Goal: Transaction & Acquisition: Download file/media

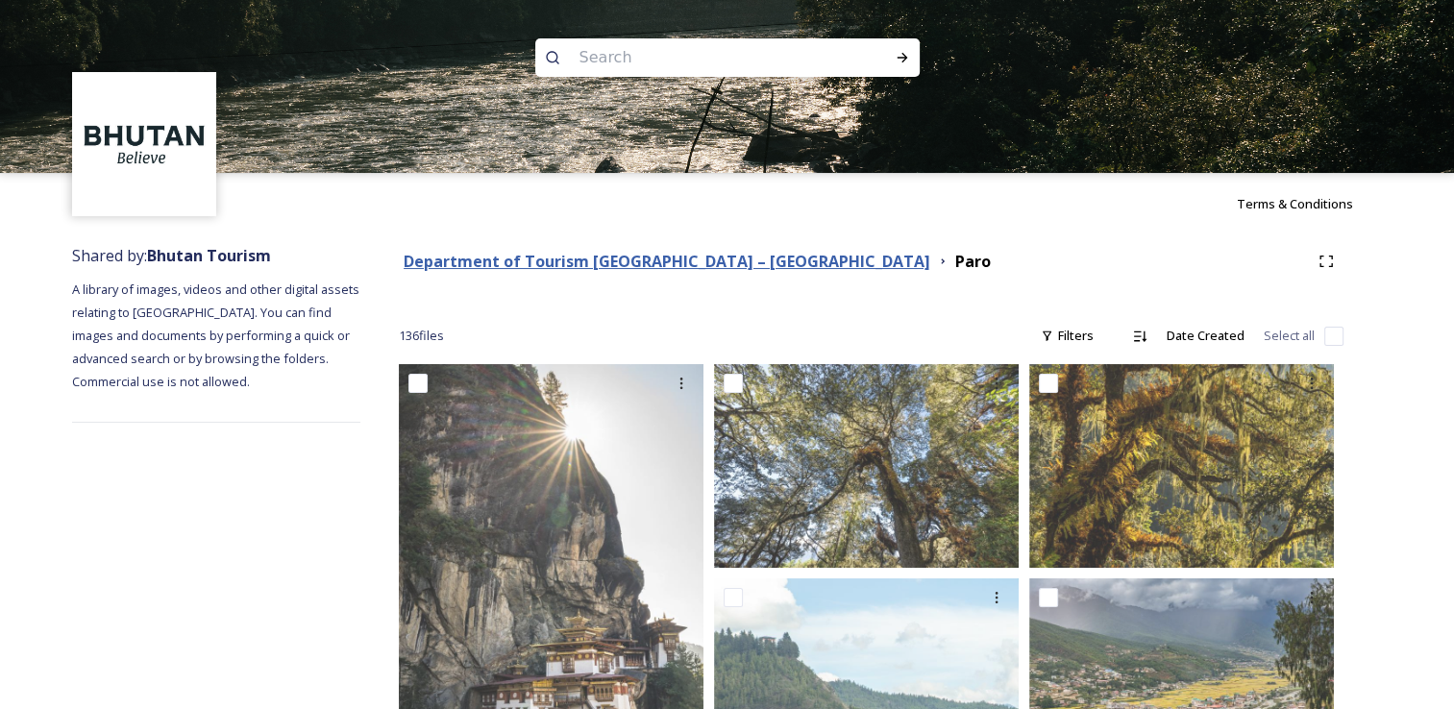
click at [532, 268] on strong "Department of Tourism [GEOGRAPHIC_DATA] – [GEOGRAPHIC_DATA]" at bounding box center [666, 261] width 526 height 21
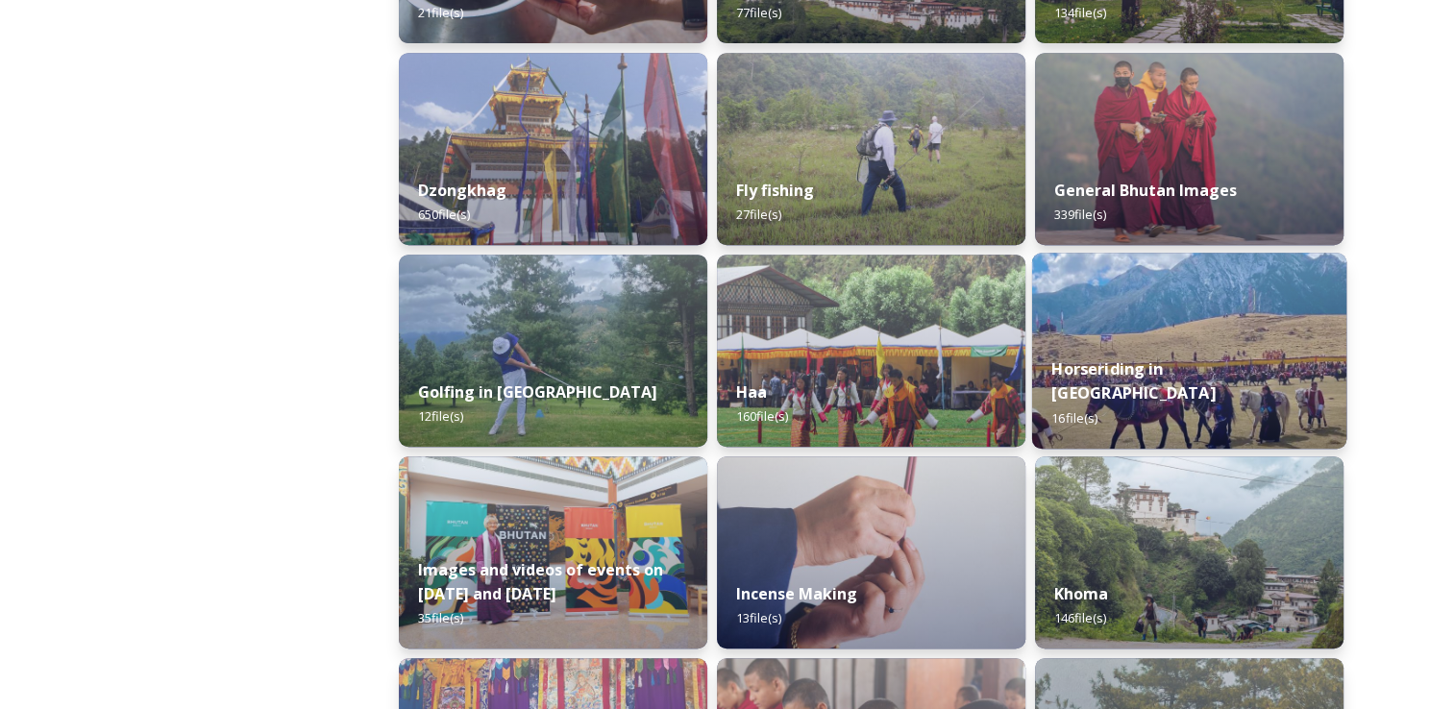
scroll to position [874, 0]
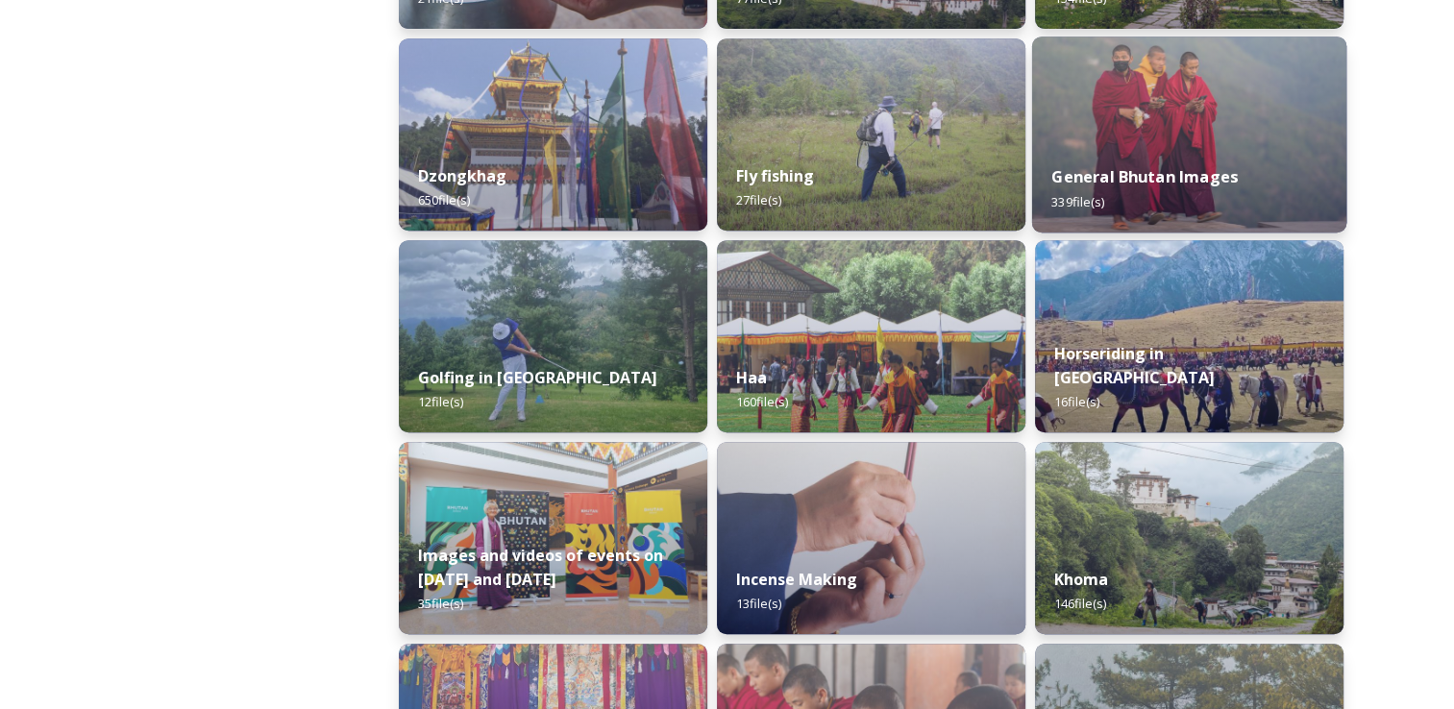
click at [1222, 142] on img at bounding box center [1189, 135] width 314 height 196
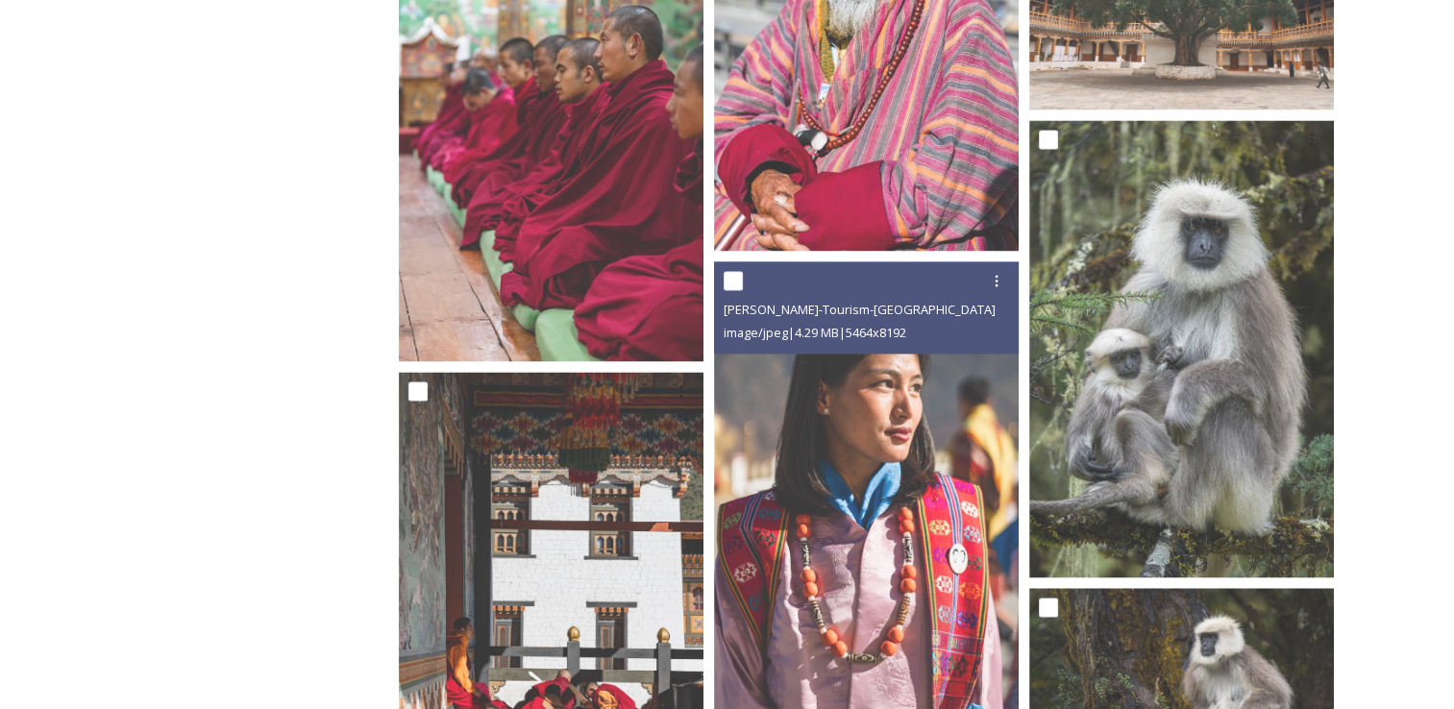
scroll to position [17731, 0]
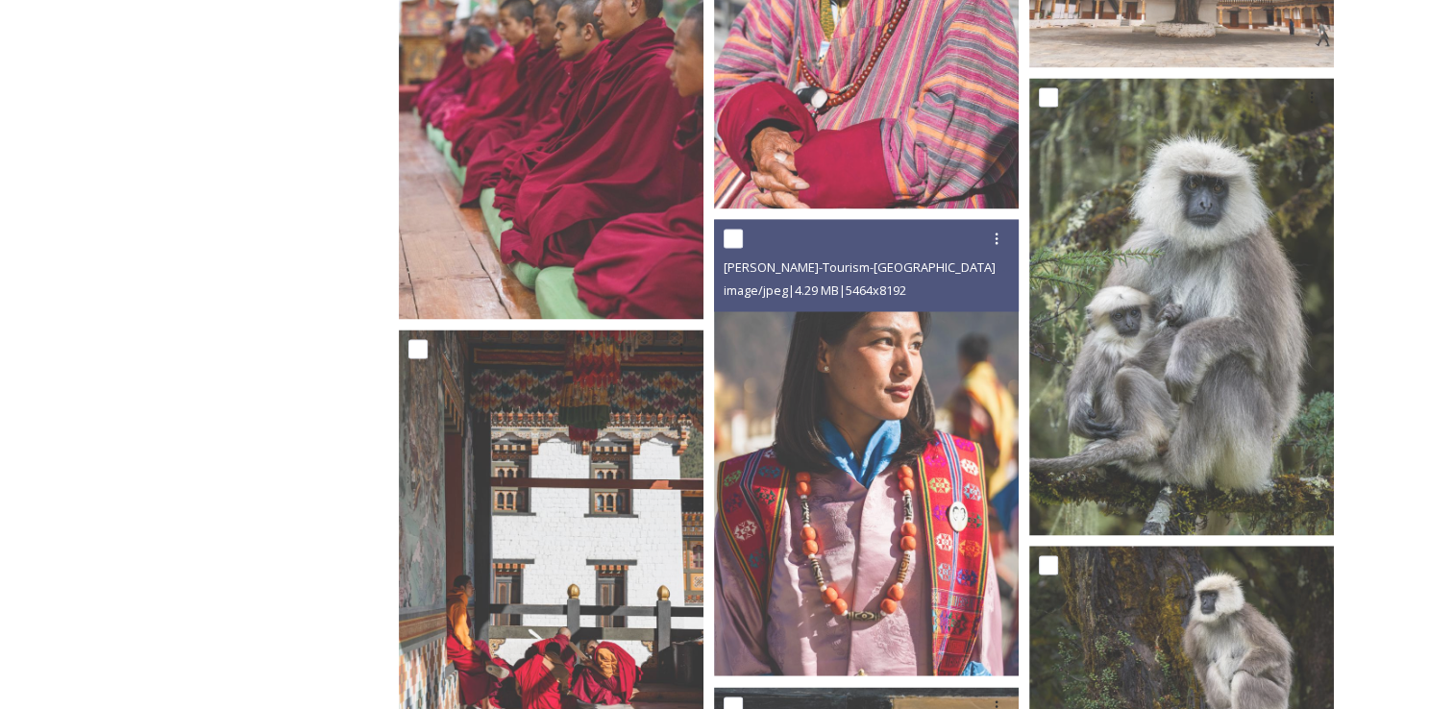
click at [950, 567] on img at bounding box center [866, 447] width 305 height 456
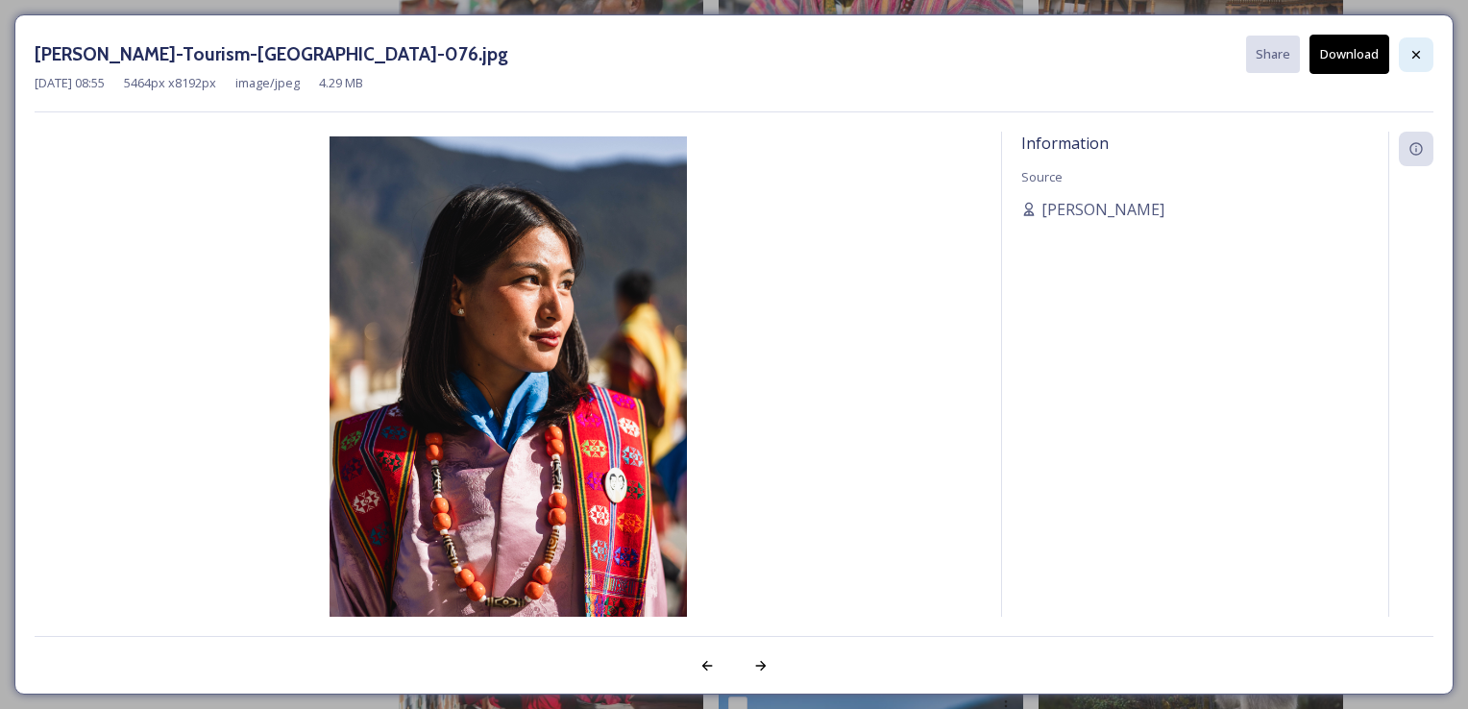
click at [1414, 57] on icon at bounding box center [1415, 54] width 15 height 15
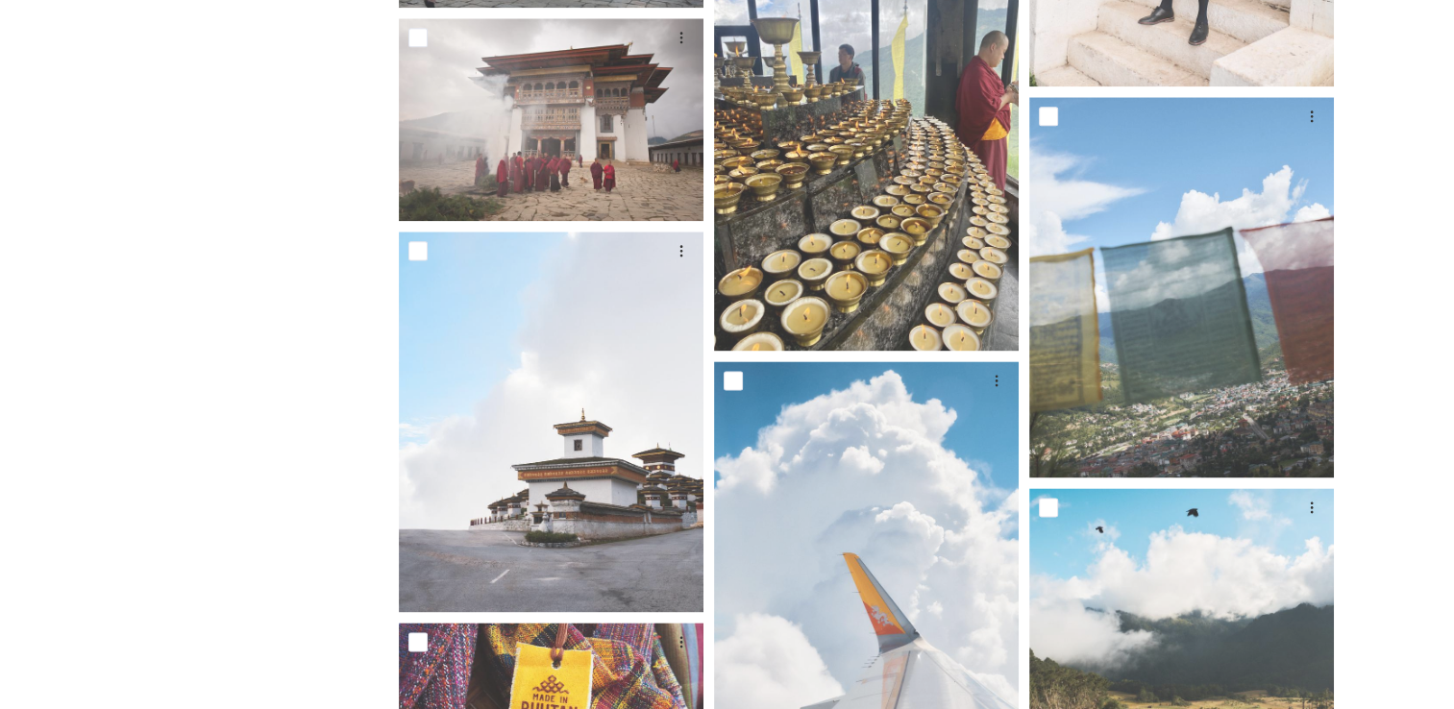
scroll to position [0, 0]
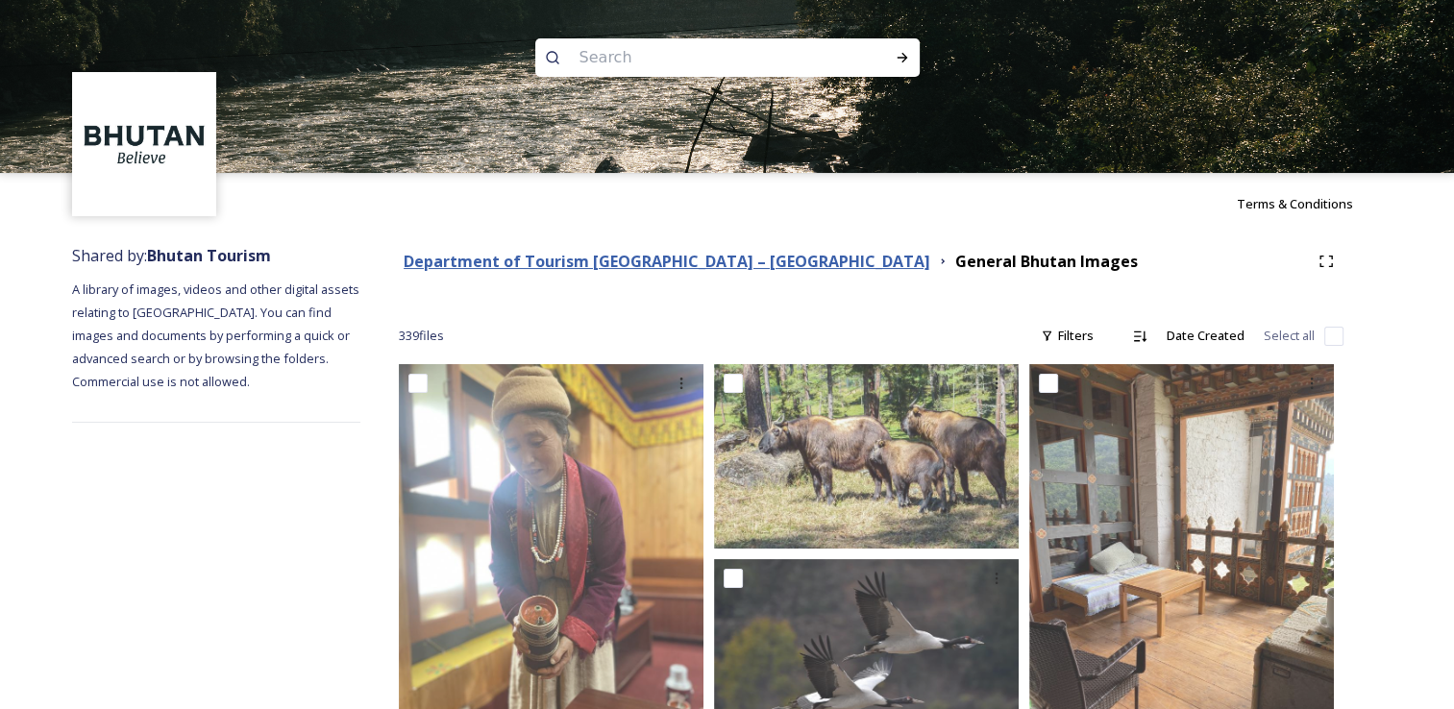
click at [706, 264] on strong "Department of Tourism [GEOGRAPHIC_DATA] – [GEOGRAPHIC_DATA]" at bounding box center [666, 261] width 526 height 21
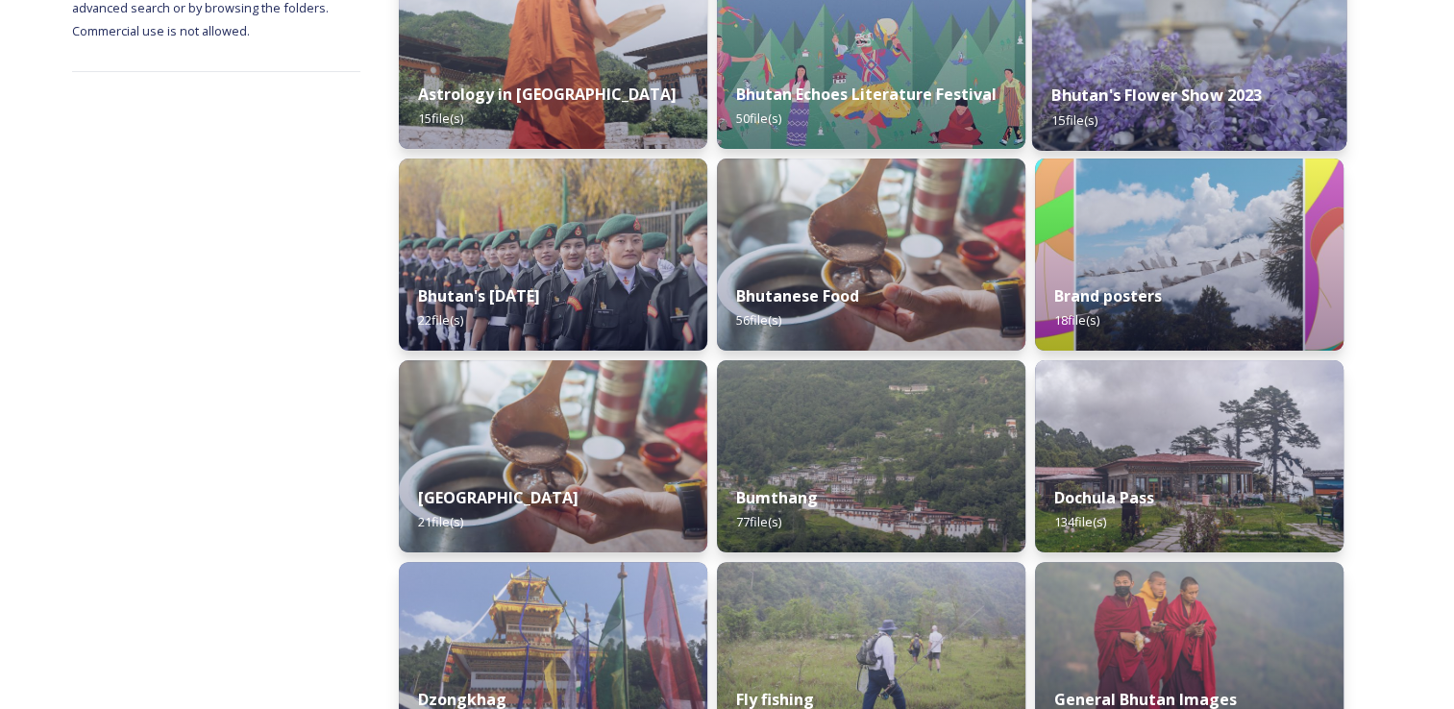
scroll to position [367, 0]
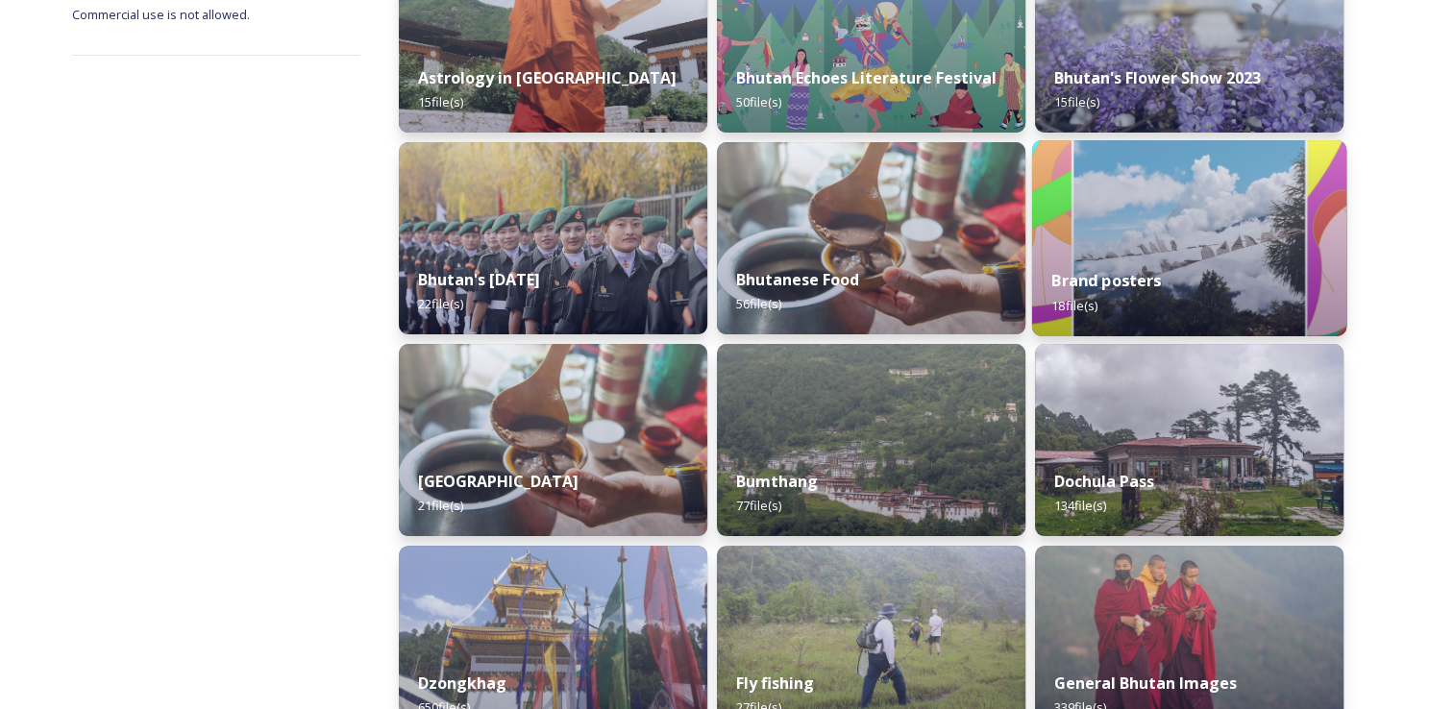
click at [1189, 213] on img at bounding box center [1189, 238] width 314 height 196
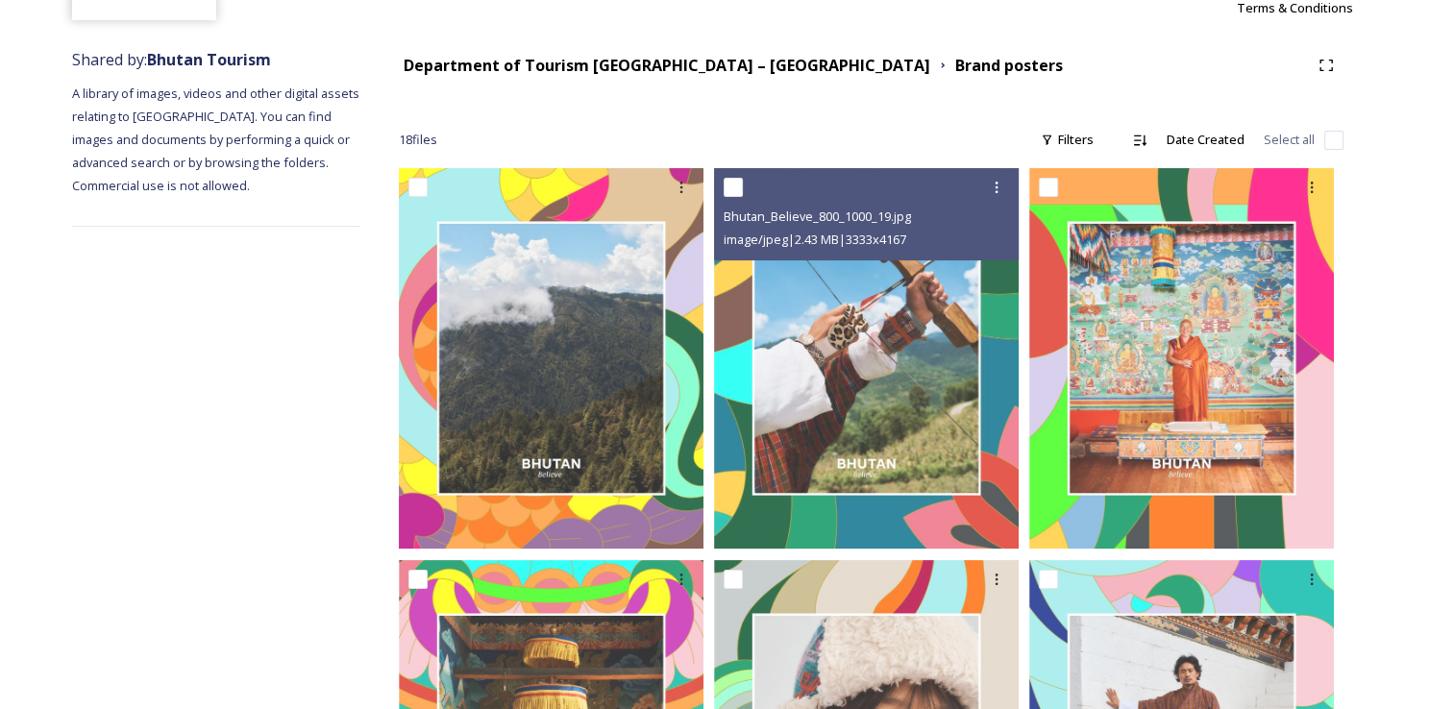
scroll to position [200, 0]
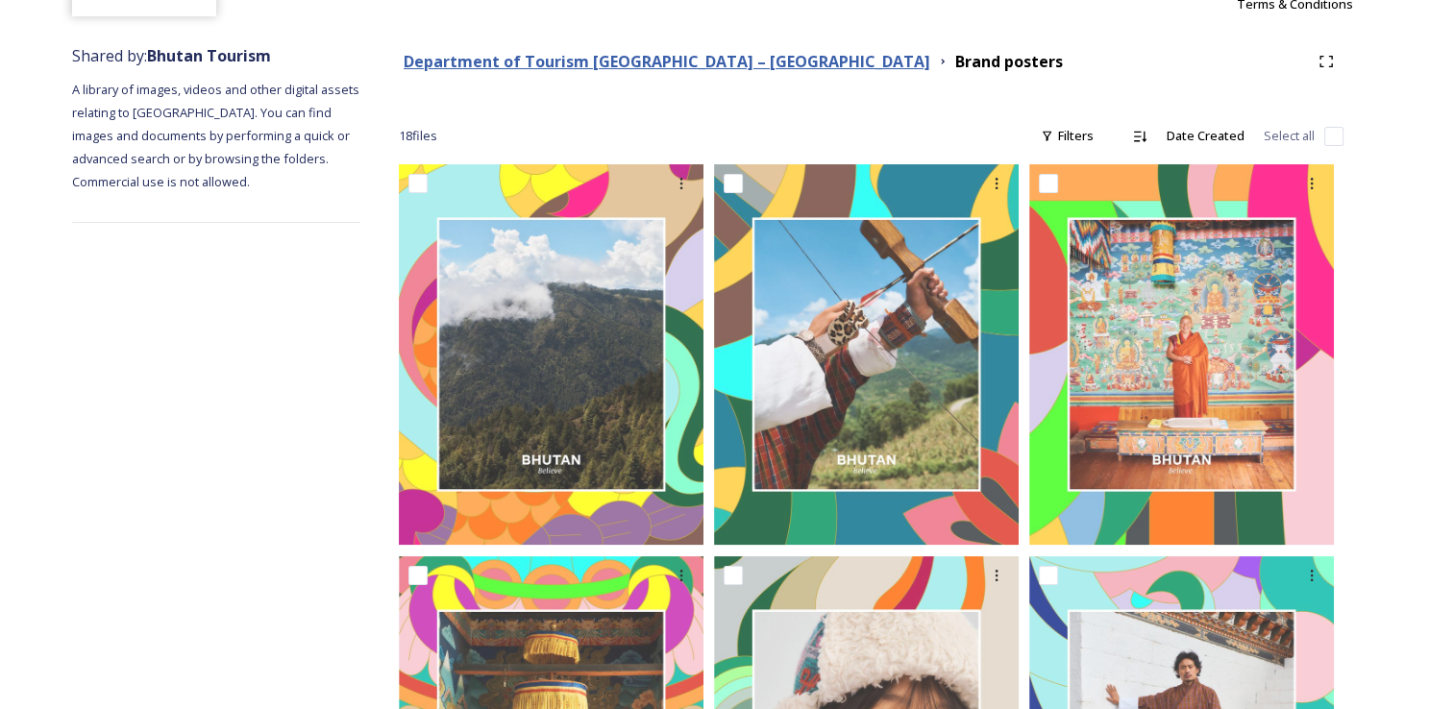
drag, startPoint x: 742, startPoint y: 611, endPoint x: 603, endPoint y: 68, distance: 560.1
click at [603, 68] on strong "Department of Tourism [GEOGRAPHIC_DATA] – [GEOGRAPHIC_DATA]" at bounding box center [666, 61] width 526 height 21
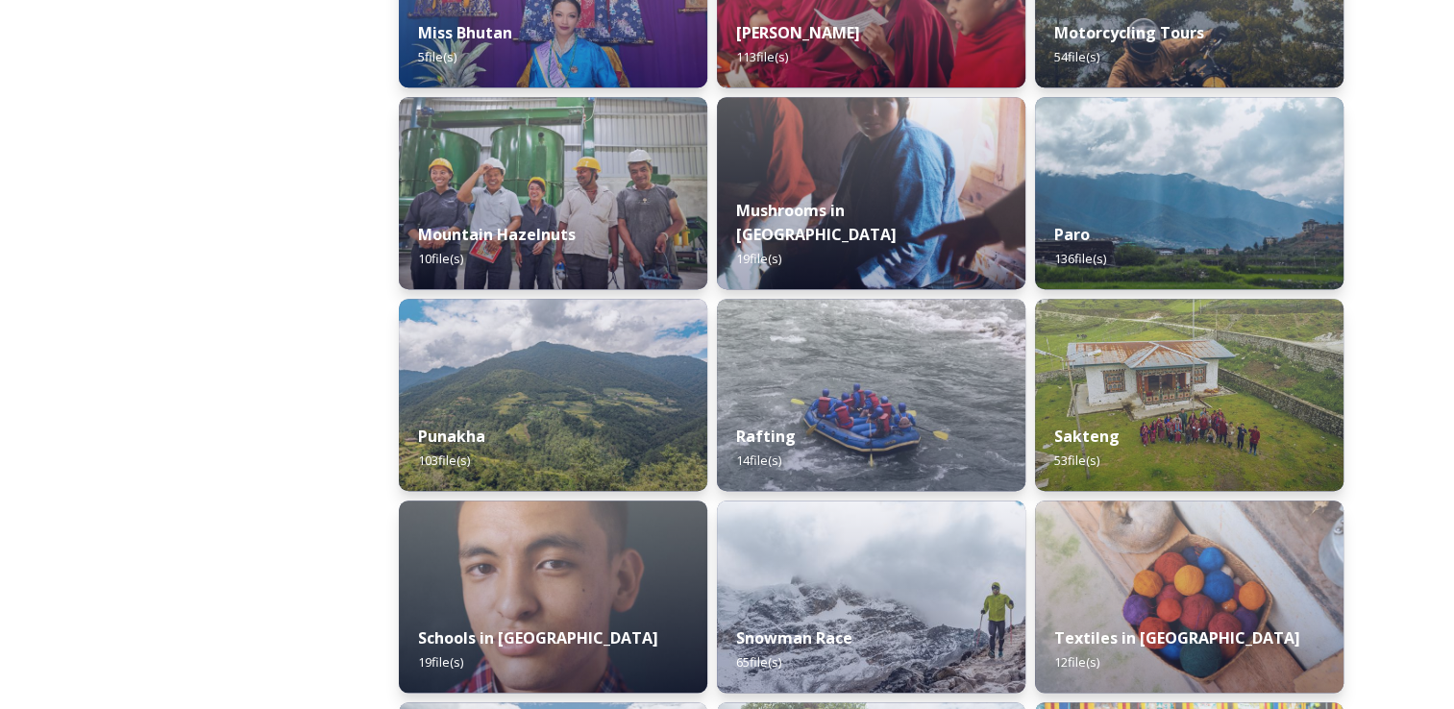
scroll to position [1625, 0]
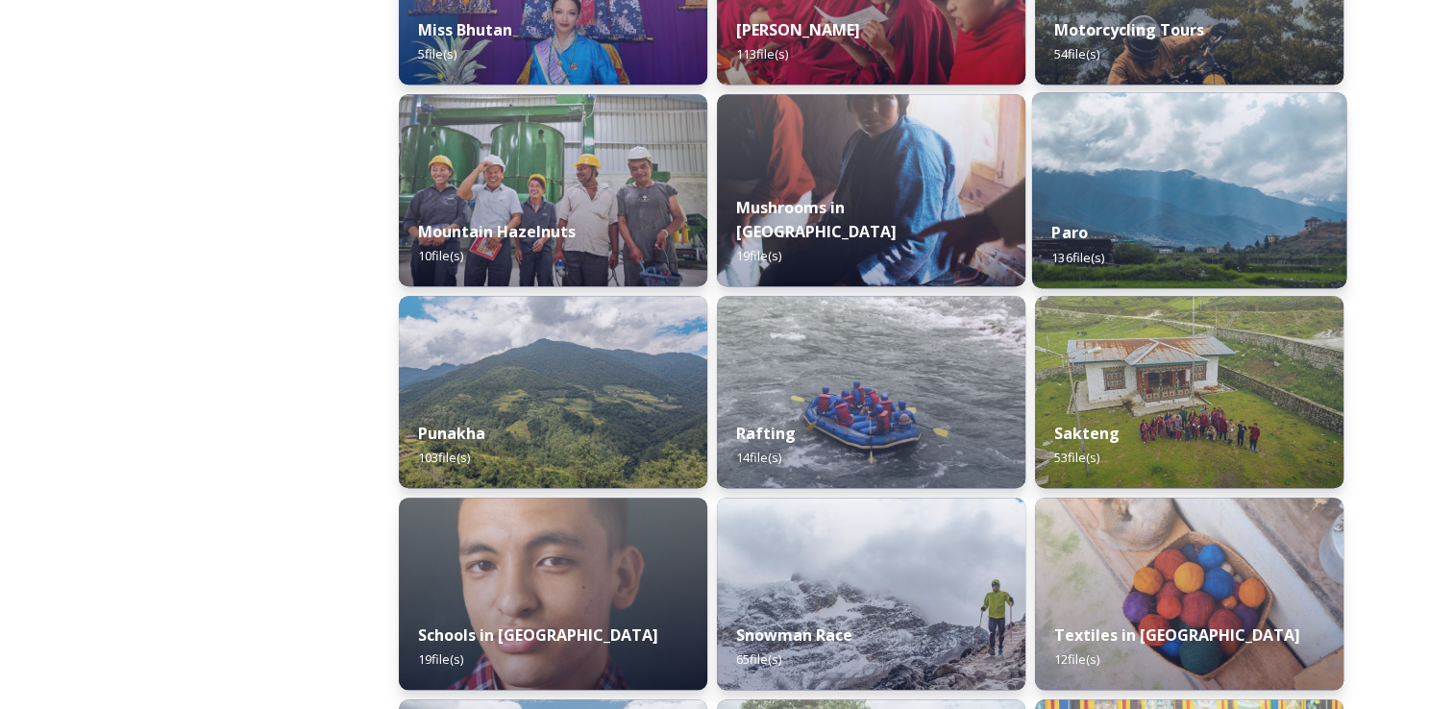
click at [1142, 180] on img at bounding box center [1189, 190] width 314 height 196
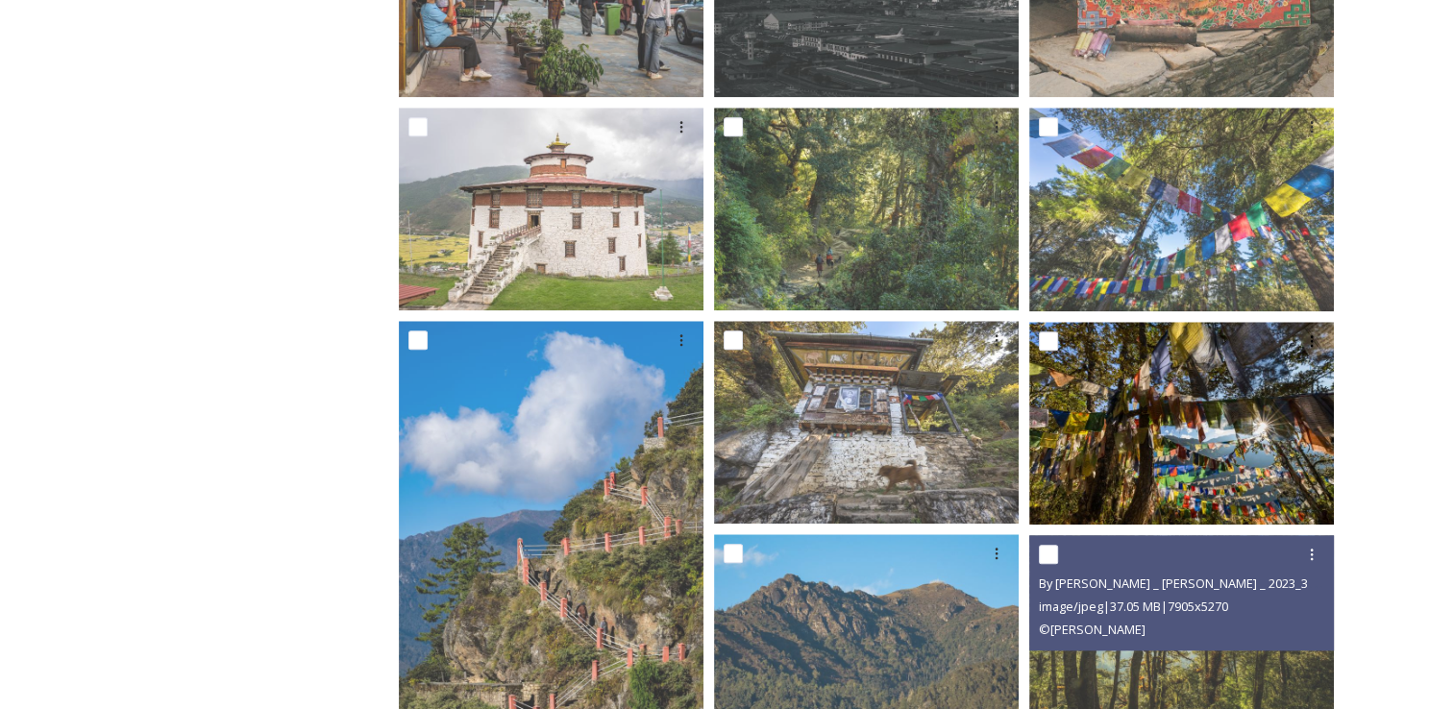
scroll to position [2007, 0]
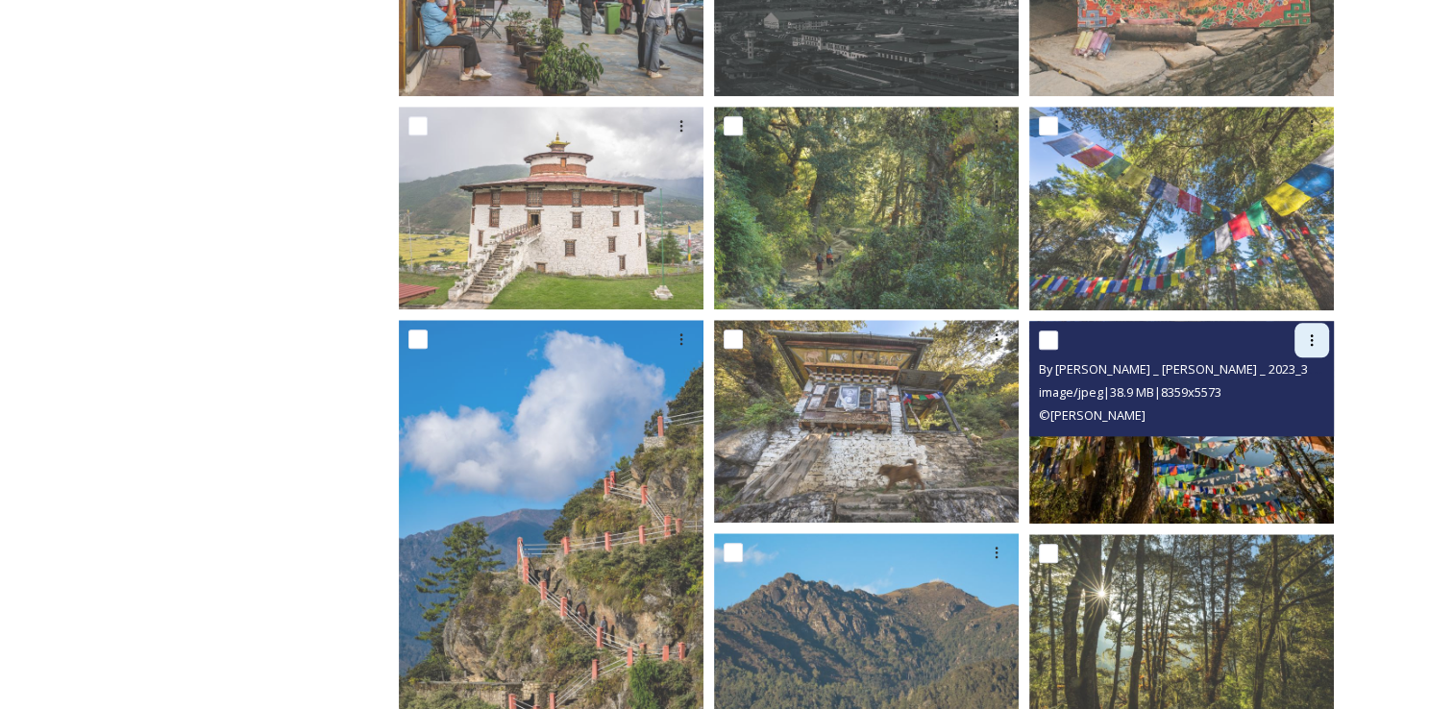
click at [1307, 342] on icon at bounding box center [1311, 339] width 15 height 15
click at [1291, 410] on span "Download" at bounding box center [1288, 419] width 59 height 18
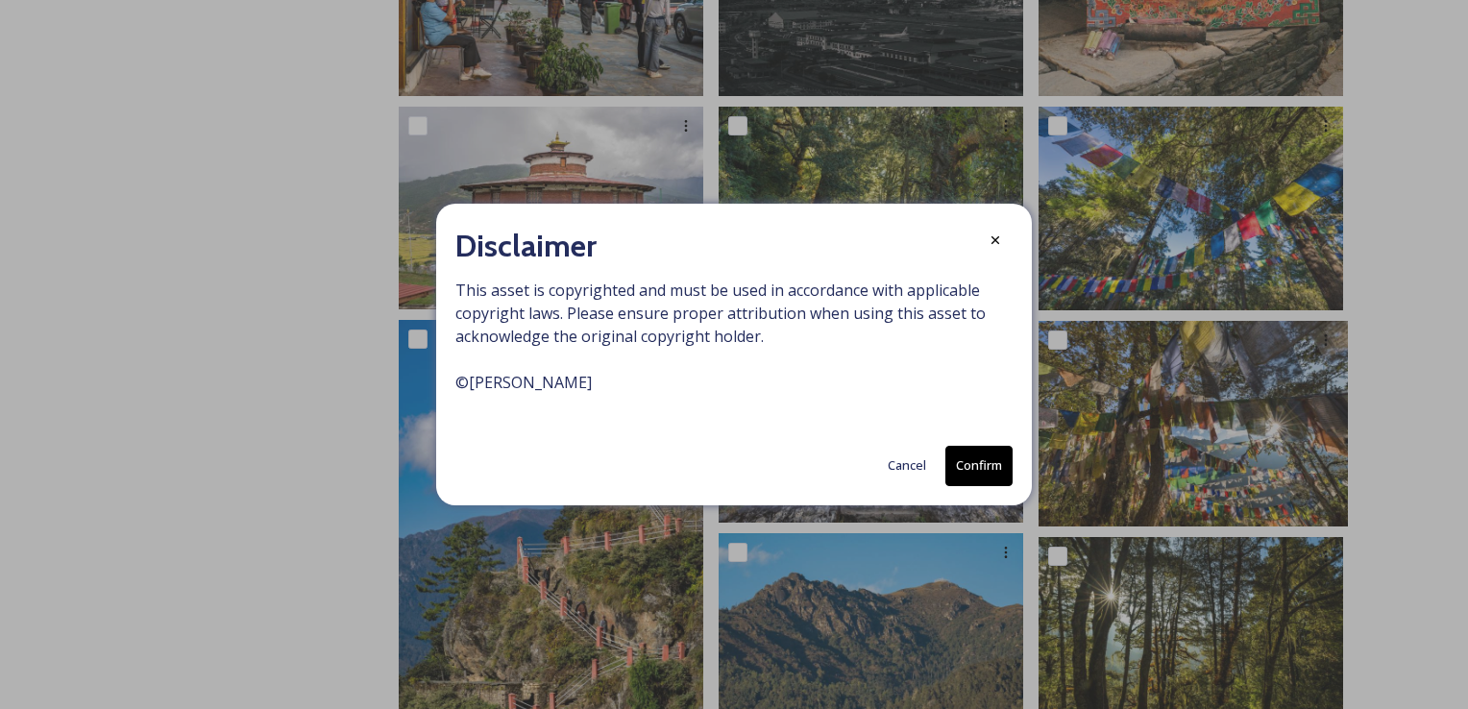
click at [892, 466] on button "Cancel" at bounding box center [907, 465] width 58 height 37
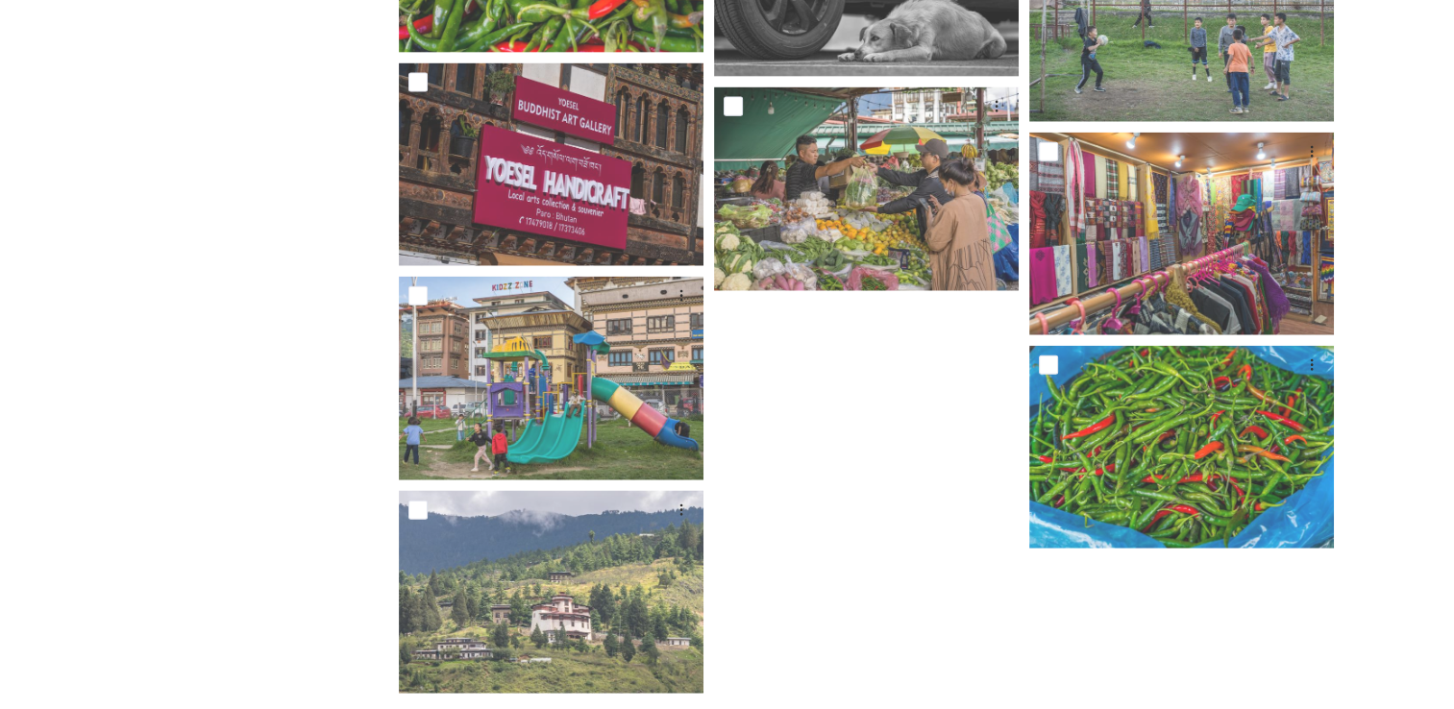
scroll to position [11705, 0]
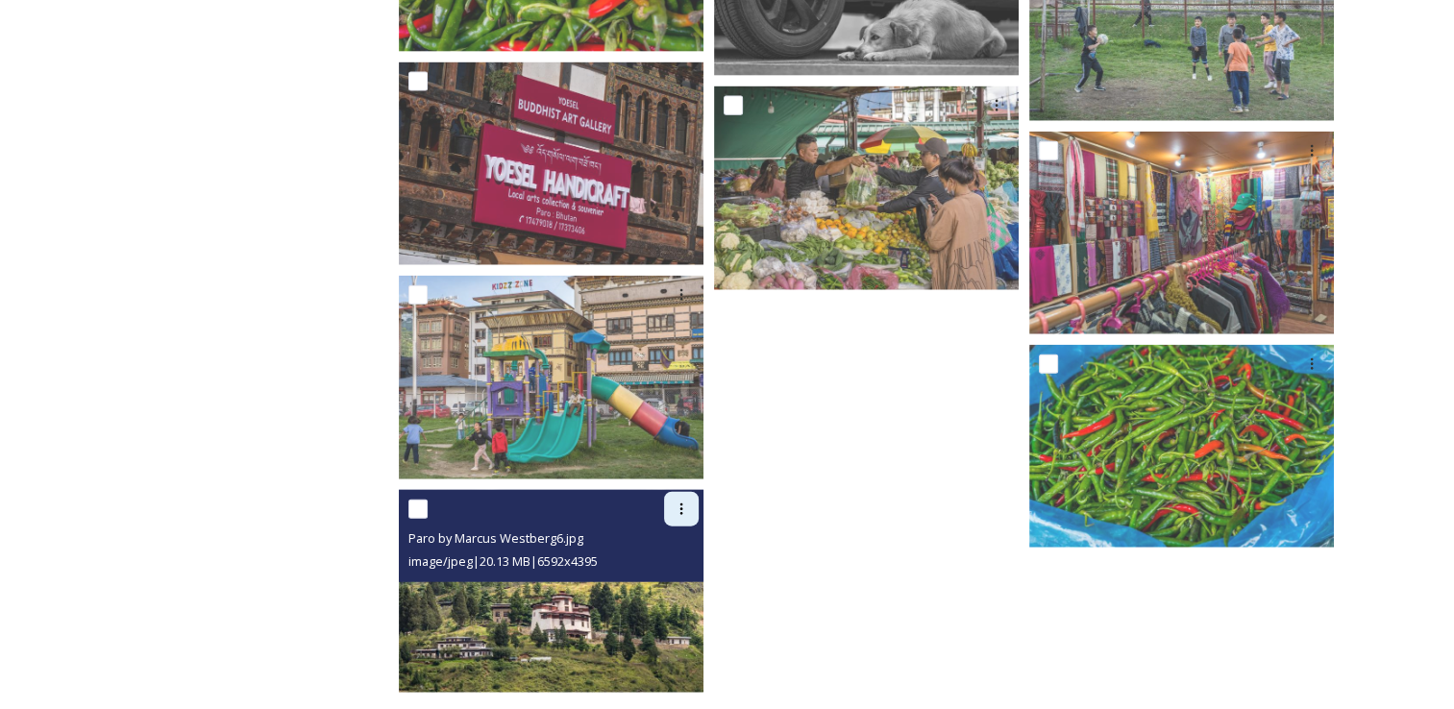
click at [674, 504] on icon at bounding box center [680, 508] width 15 height 15
click at [673, 579] on span "Download" at bounding box center [658, 588] width 59 height 18
click at [673, 506] on icon at bounding box center [680, 508] width 15 height 15
click at [659, 583] on span "Download" at bounding box center [658, 588] width 59 height 18
